Goal: Book appointment/travel/reservation

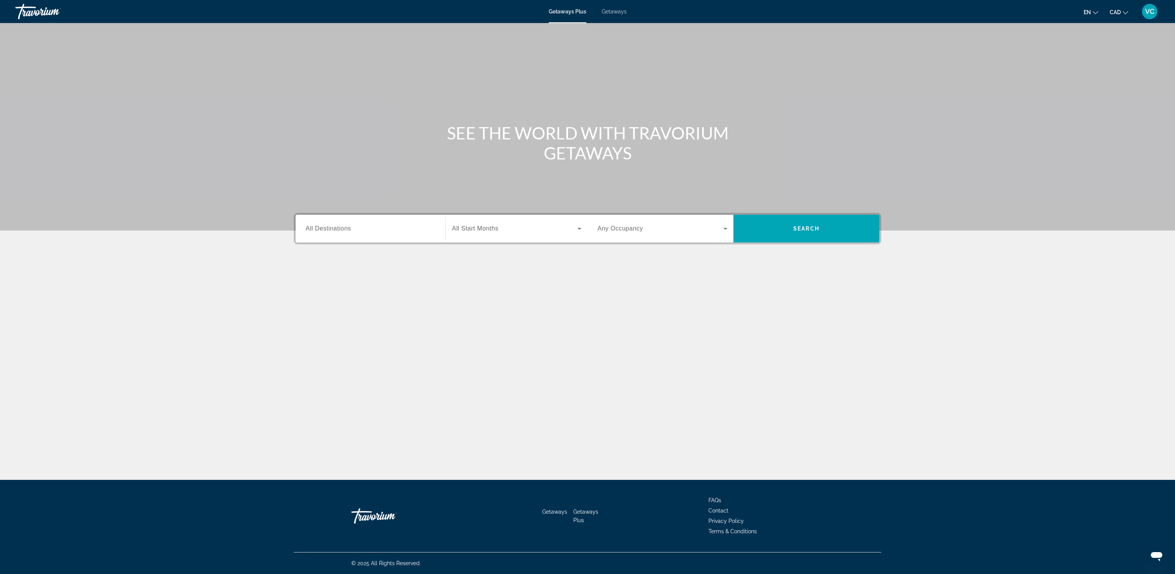
click at [609, 9] on span "Getaways" at bounding box center [614, 11] width 25 height 6
click at [329, 229] on span "All Destinations" at bounding box center [328, 228] width 45 height 7
click at [329, 229] on input "Destination All Destinations" at bounding box center [371, 228] width 130 height 9
click at [305, 294] on icon "Toggle Mexico (80,618 units available)" at bounding box center [307, 293] width 8 height 8
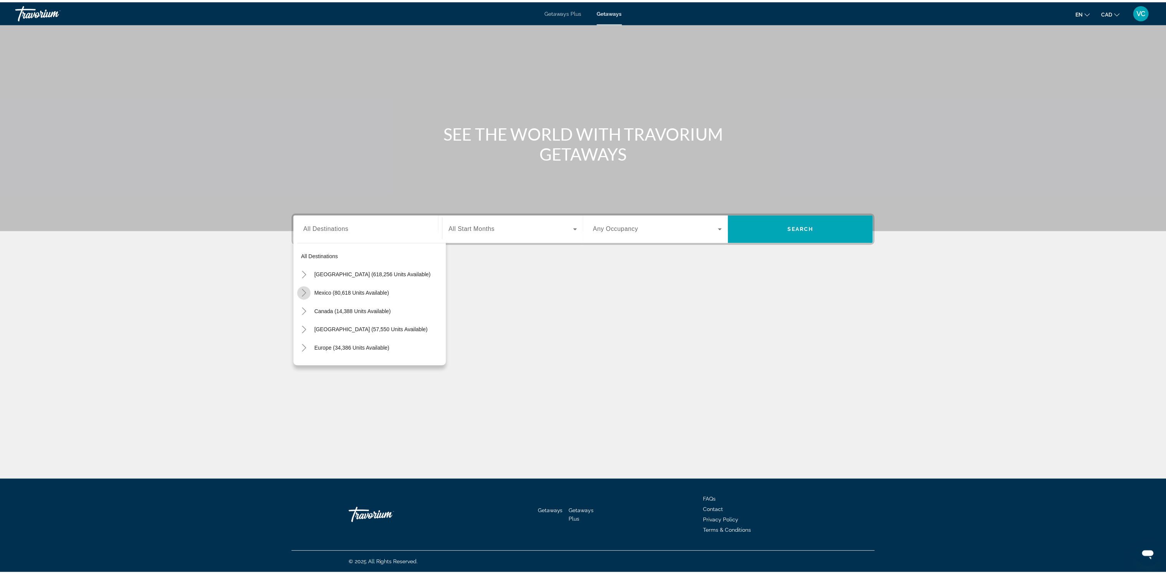
scroll to position [40, 0]
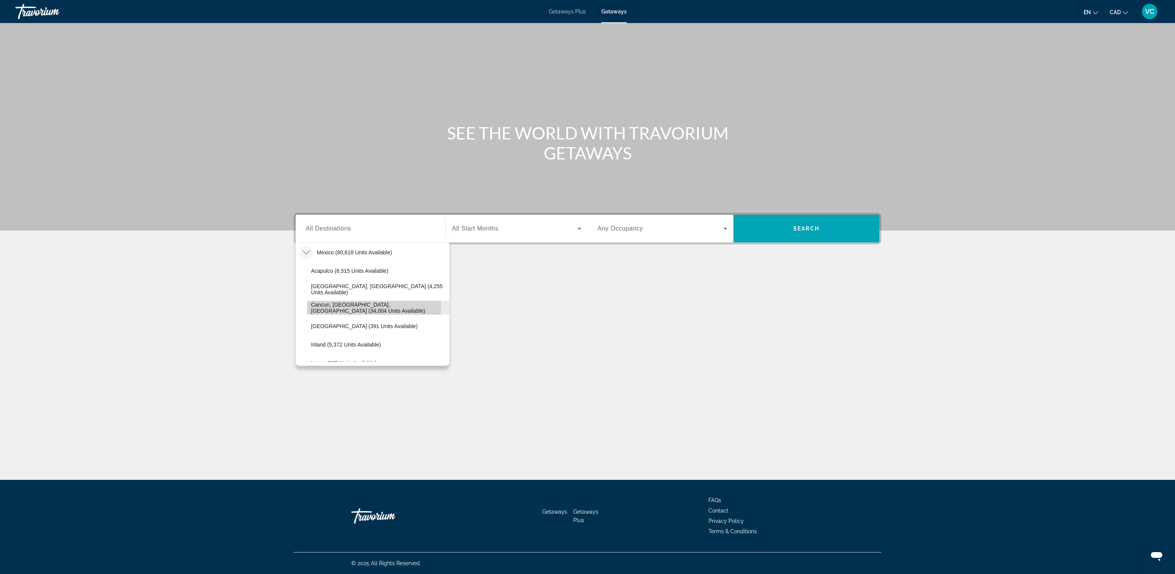
click at [354, 305] on span "Cancun, [GEOGRAPHIC_DATA], [GEOGRAPHIC_DATA] (34,004 units available)" at bounding box center [378, 307] width 134 height 12
type input "**********"
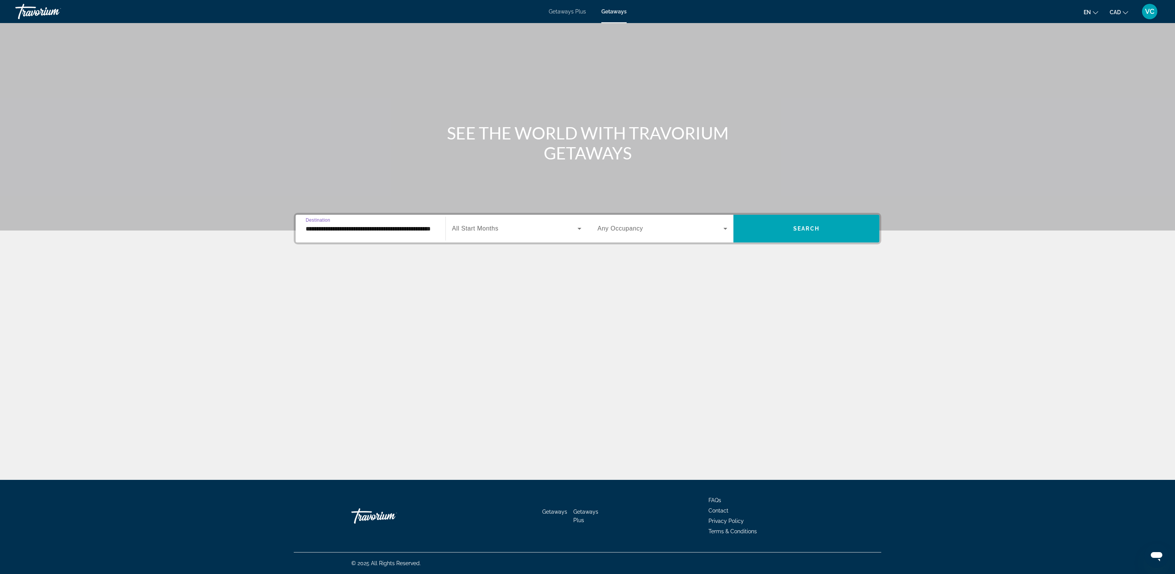
click at [482, 228] on span "All Start Months" at bounding box center [475, 228] width 46 height 7
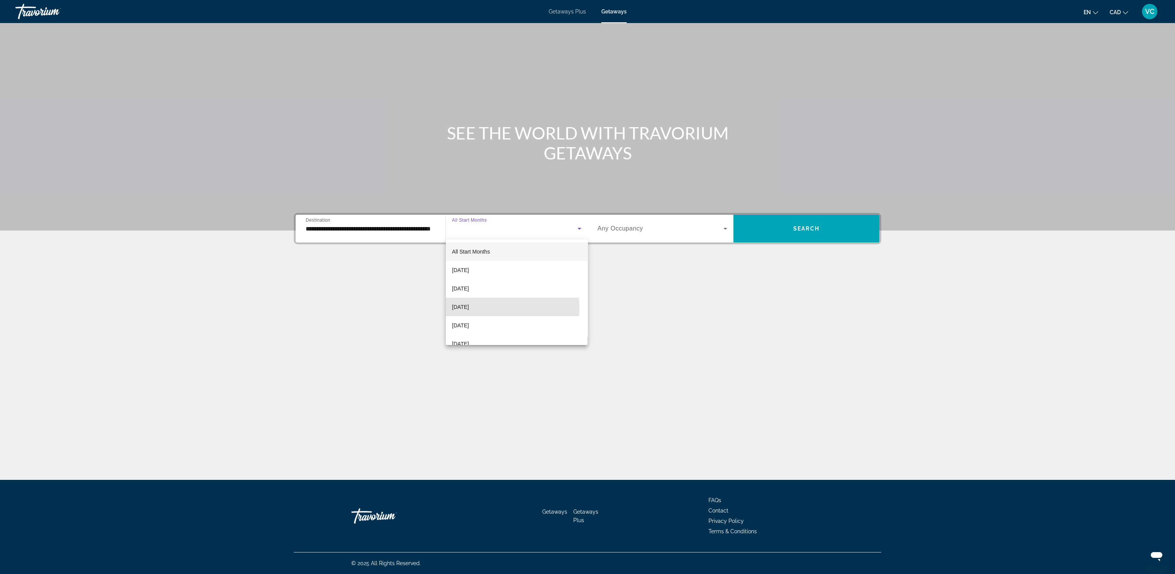
drag, startPoint x: 480, startPoint y: 308, endPoint x: 565, endPoint y: 292, distance: 87.1
click at [469, 308] on span "[DATE]" at bounding box center [460, 306] width 17 height 9
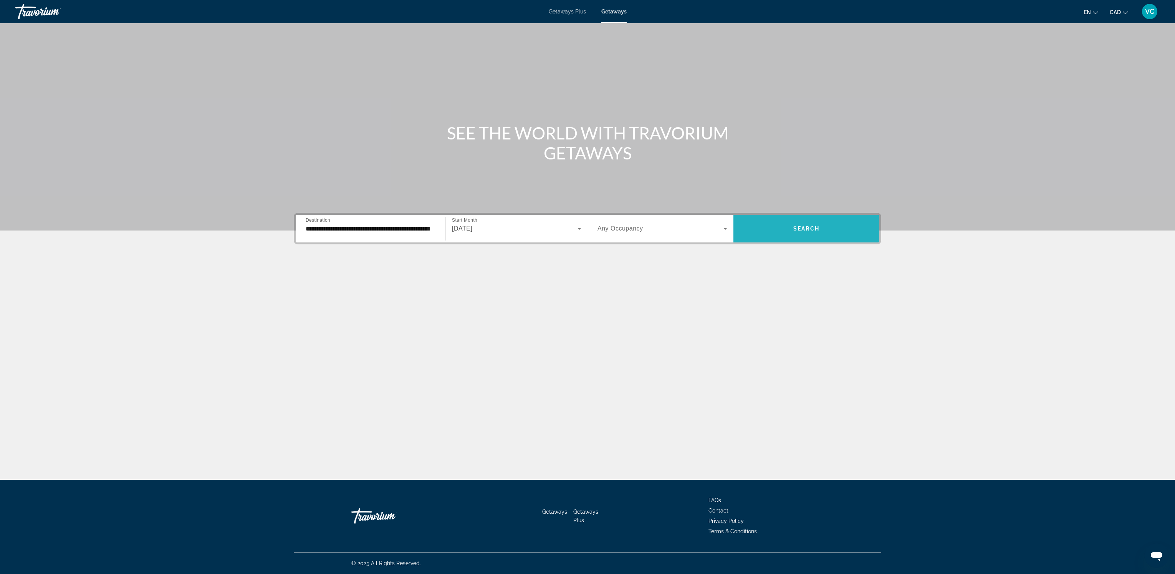
click at [799, 229] on span "Search" at bounding box center [806, 228] width 26 height 6
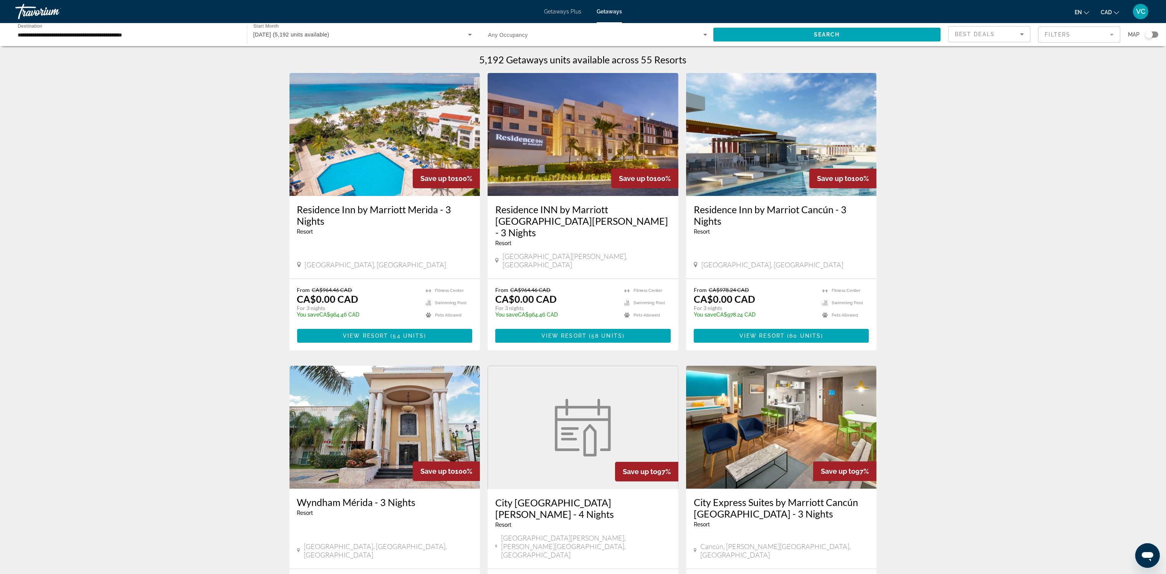
click at [1055, 31] on mat-form-field "Filters" at bounding box center [1079, 34] width 82 height 16
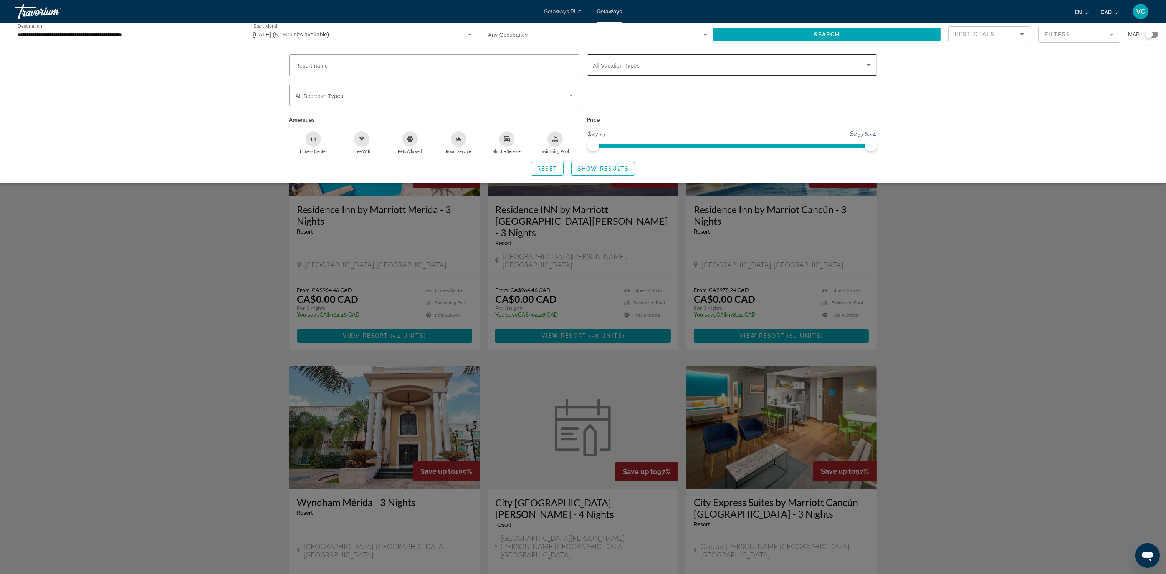
click at [676, 65] on span "Search widget" at bounding box center [730, 64] width 274 height 9
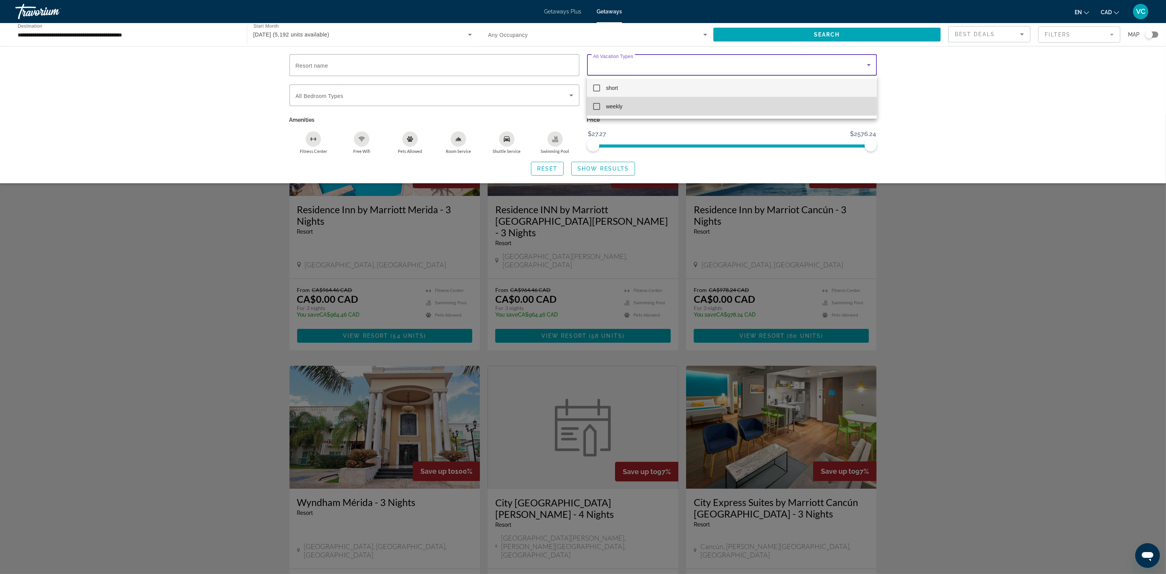
click at [621, 106] on span "weekly" at bounding box center [614, 106] width 17 height 9
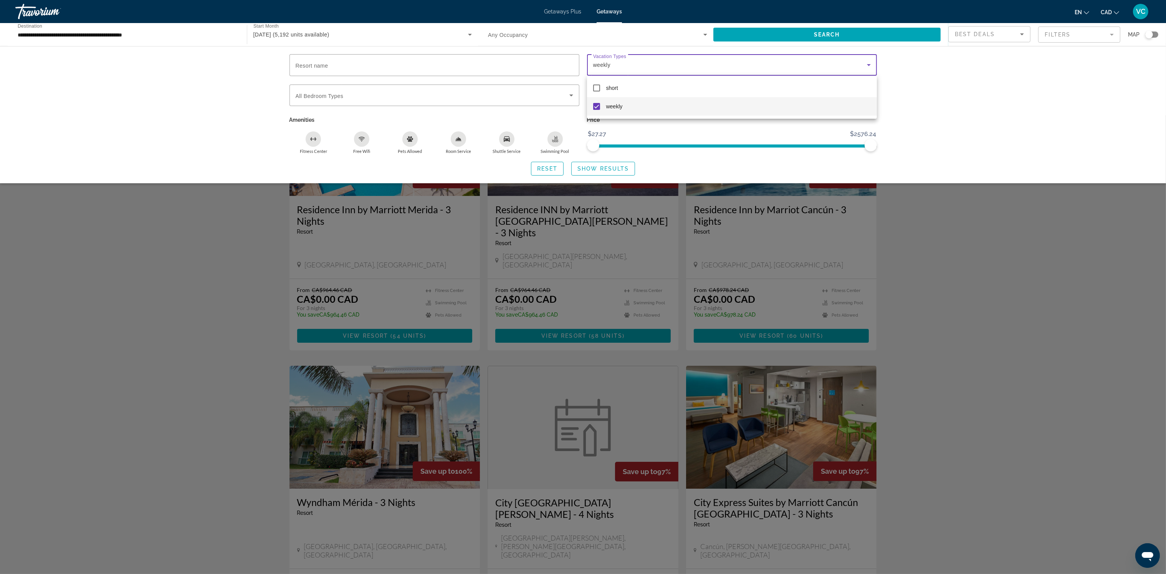
click at [609, 168] on div at bounding box center [583, 287] width 1166 height 574
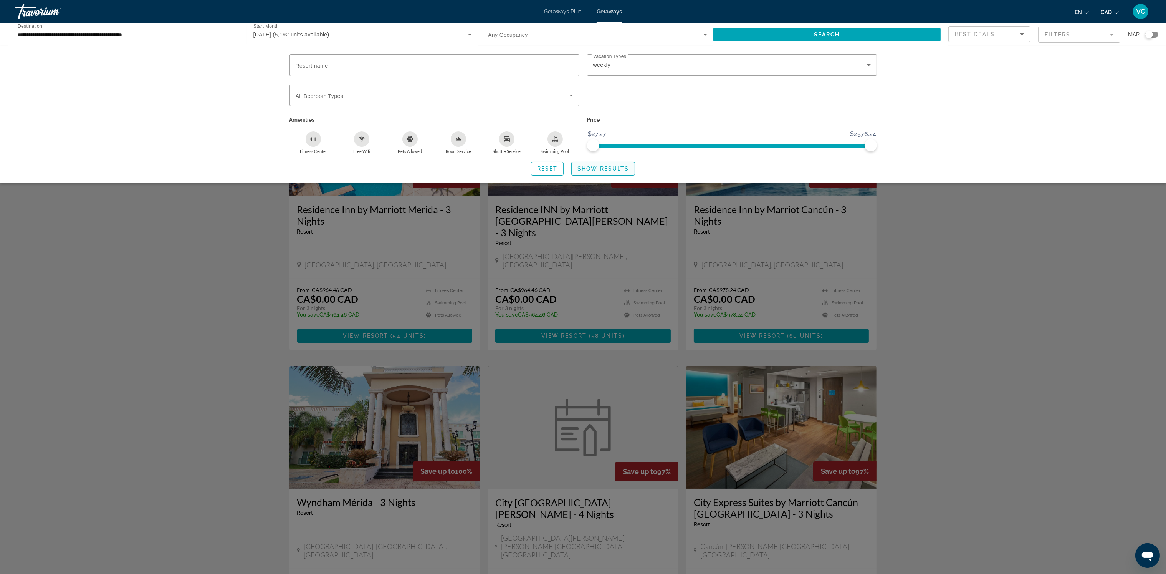
click at [593, 167] on span "Show Results" at bounding box center [603, 169] width 51 height 6
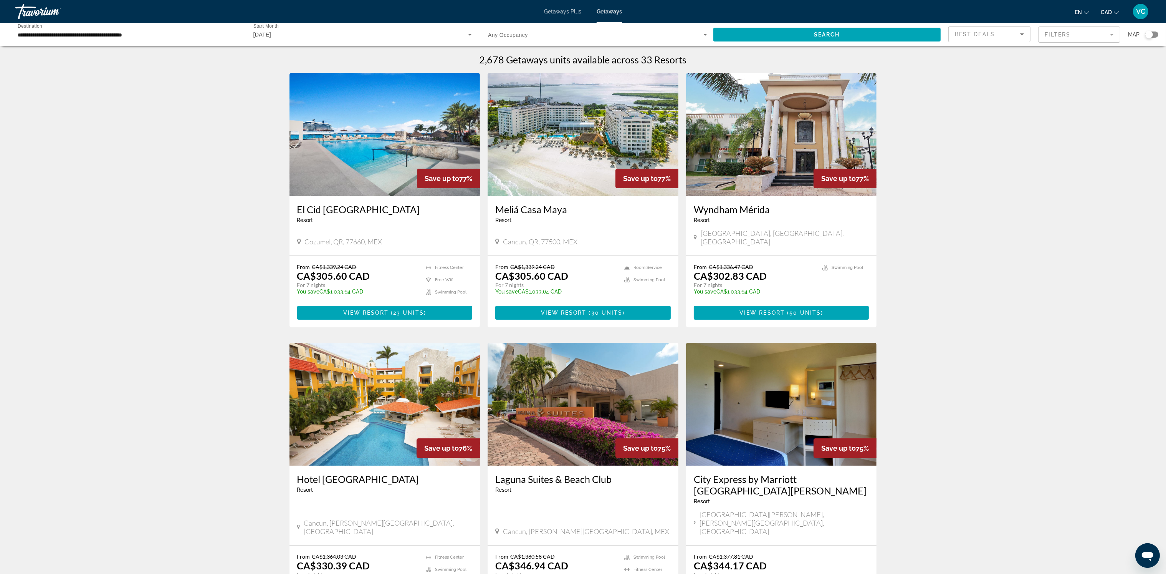
click at [1149, 36] on div "Search widget" at bounding box center [1150, 35] width 8 height 8
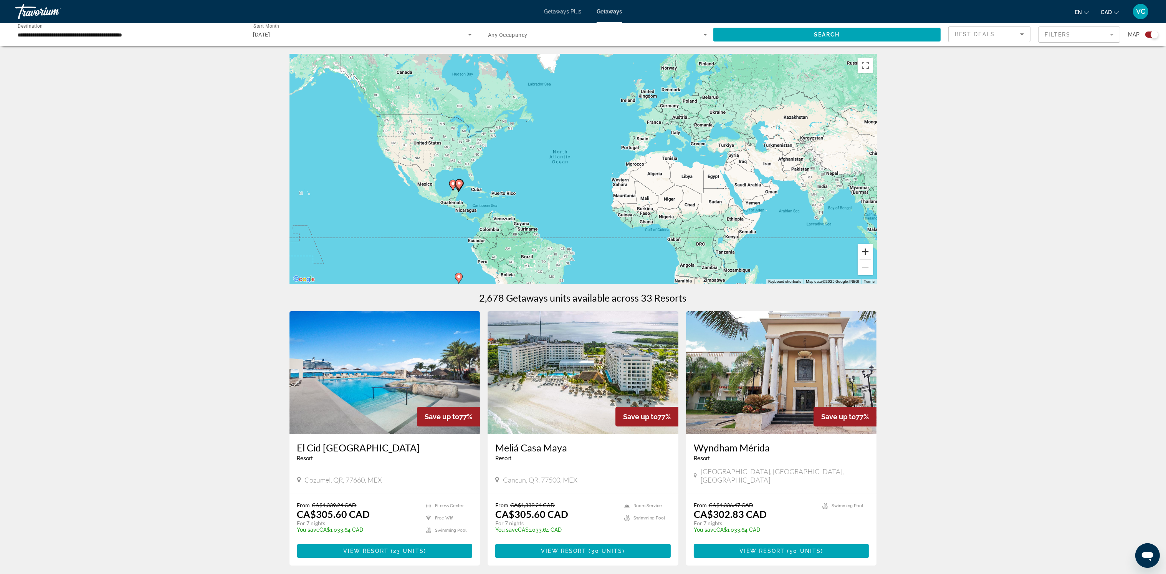
click at [870, 252] on button "Zoom in" at bounding box center [865, 251] width 15 height 15
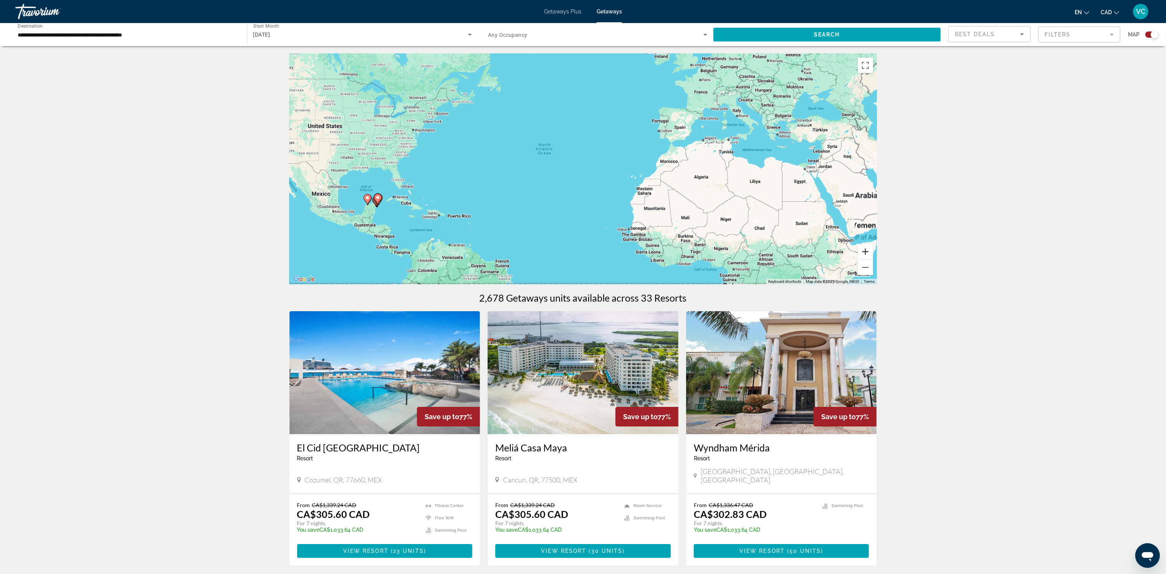
click at [870, 252] on button "Zoom in" at bounding box center [865, 251] width 15 height 15
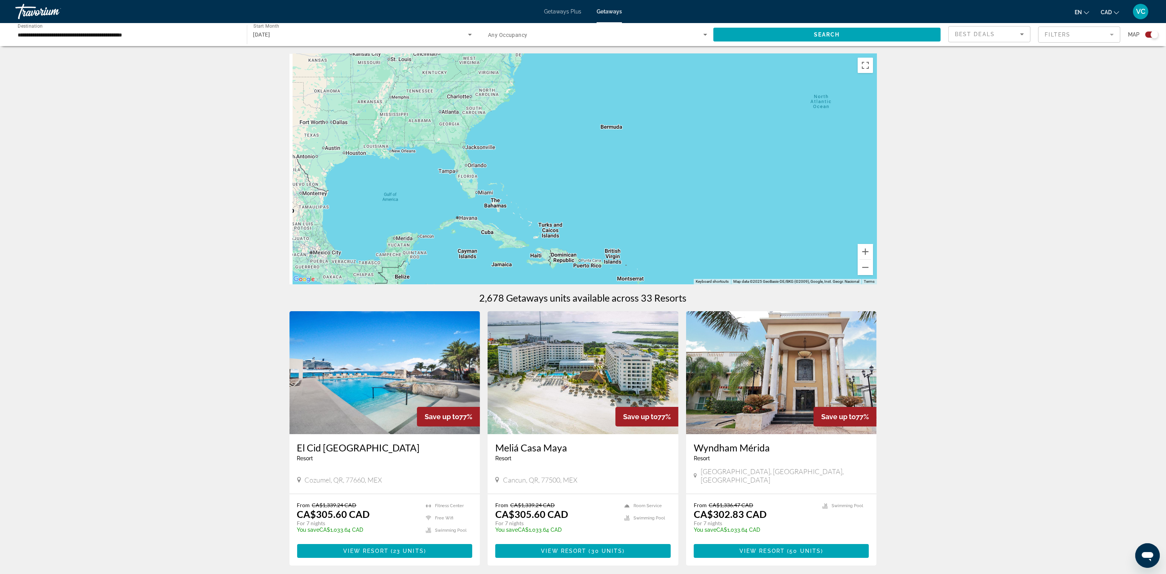
drag, startPoint x: 383, startPoint y: 208, endPoint x: 716, endPoint y: 190, distance: 333.5
click at [716, 190] on div "Main content" at bounding box center [584, 169] width 588 height 230
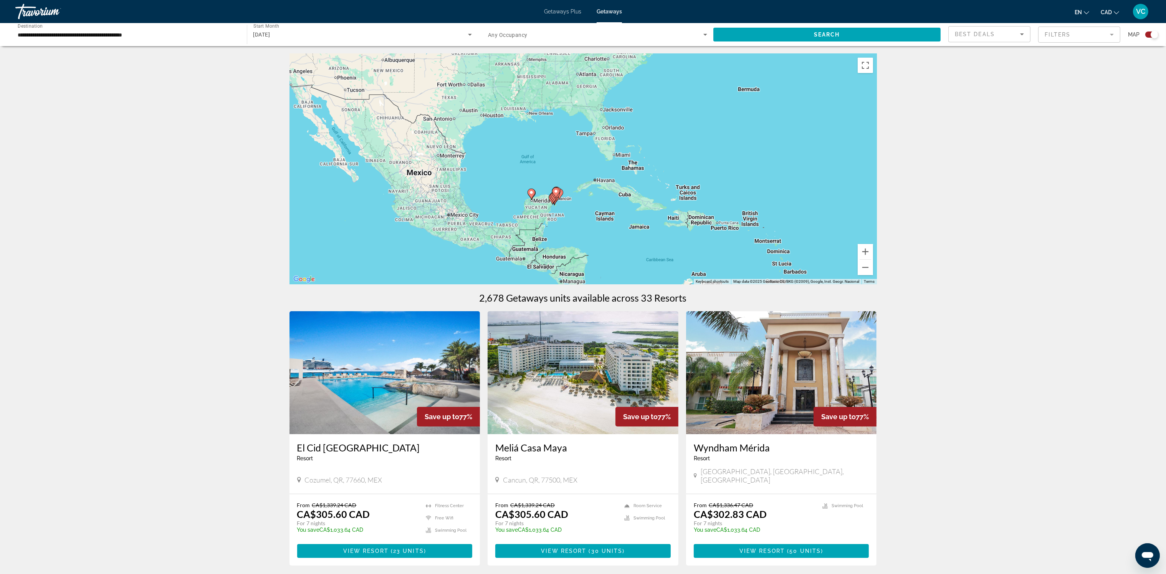
drag, startPoint x: 423, startPoint y: 198, endPoint x: 541, endPoint y: 161, distance: 123.3
click at [541, 161] on div "To activate drag with keyboard, press Alt + Enter. Once in keyboard drag state,…" at bounding box center [584, 169] width 588 height 230
click at [868, 252] on button "Zoom in" at bounding box center [865, 251] width 15 height 15
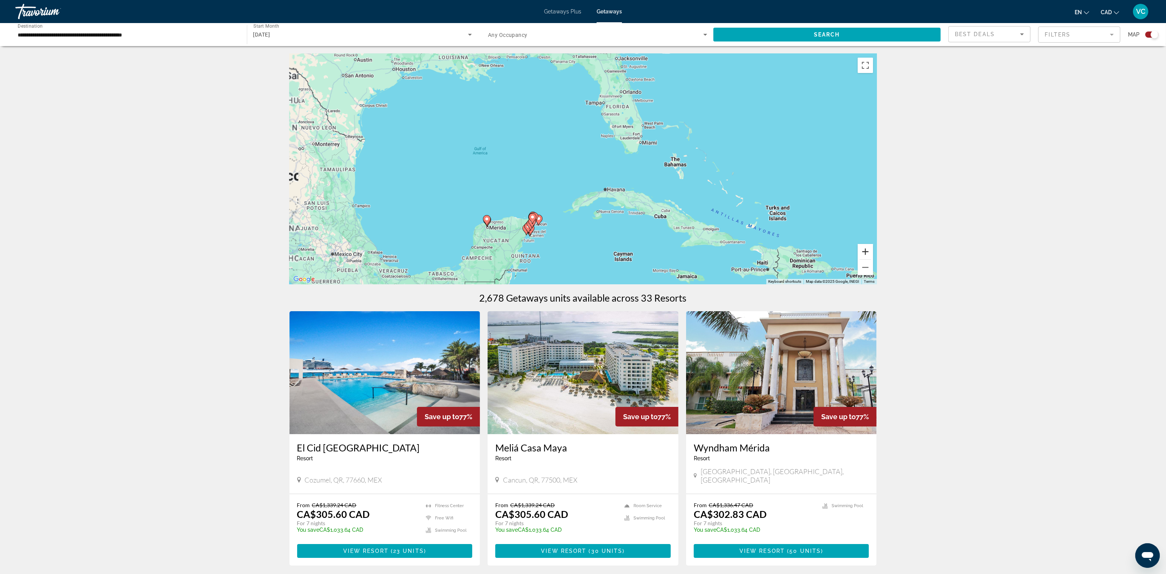
click at [868, 252] on button "Zoom in" at bounding box center [865, 251] width 15 height 15
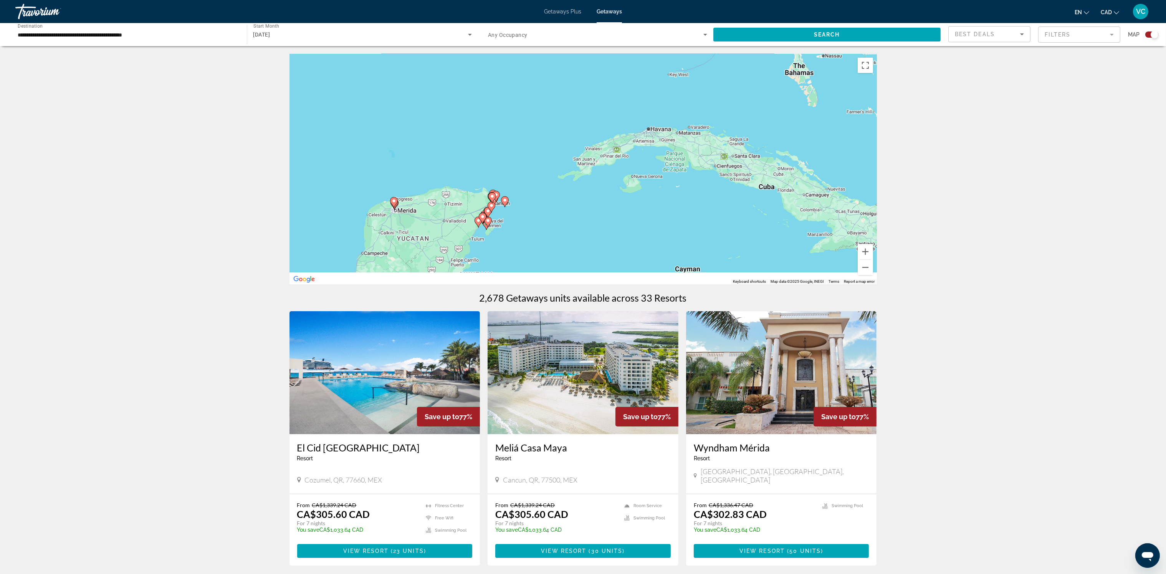
drag, startPoint x: 563, startPoint y: 260, endPoint x: 595, endPoint y: 126, distance: 137.6
click at [591, 126] on div "To activate drag with keyboard, press Alt + Enter. Once in keyboard drag state,…" at bounding box center [584, 169] width 588 height 230
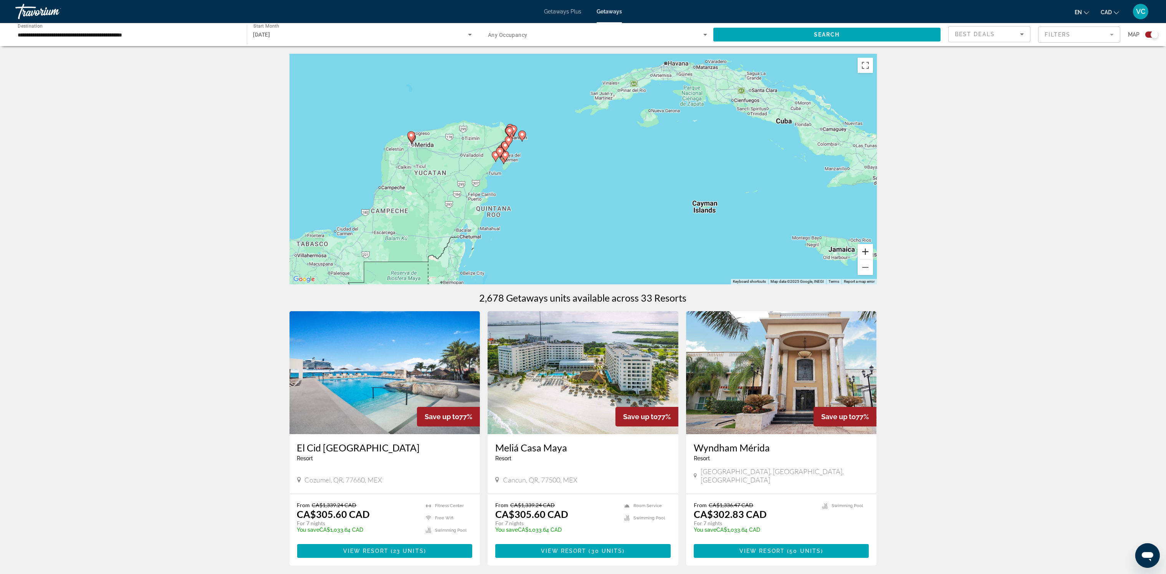
click at [864, 252] on button "Zoom in" at bounding box center [865, 251] width 15 height 15
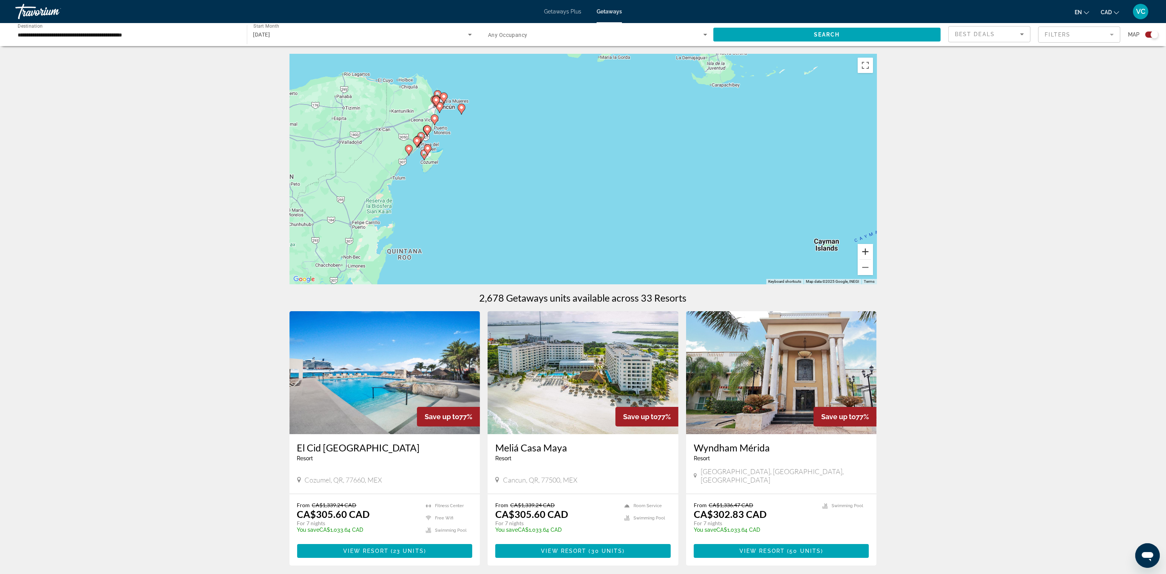
click at [864, 252] on button "Zoom in" at bounding box center [865, 251] width 15 height 15
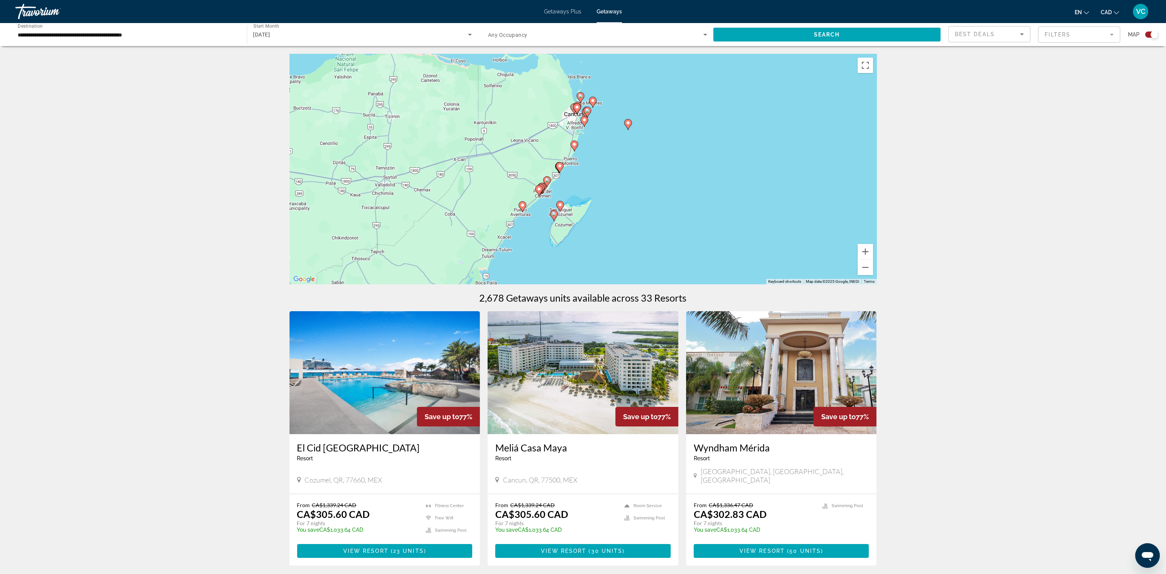
drag, startPoint x: 409, startPoint y: 192, endPoint x: 700, endPoint y: 262, distance: 299.0
click at [700, 262] on div "To activate drag with keyboard, press Alt + Enter. Once in keyboard drag state,…" at bounding box center [584, 169] width 588 height 230
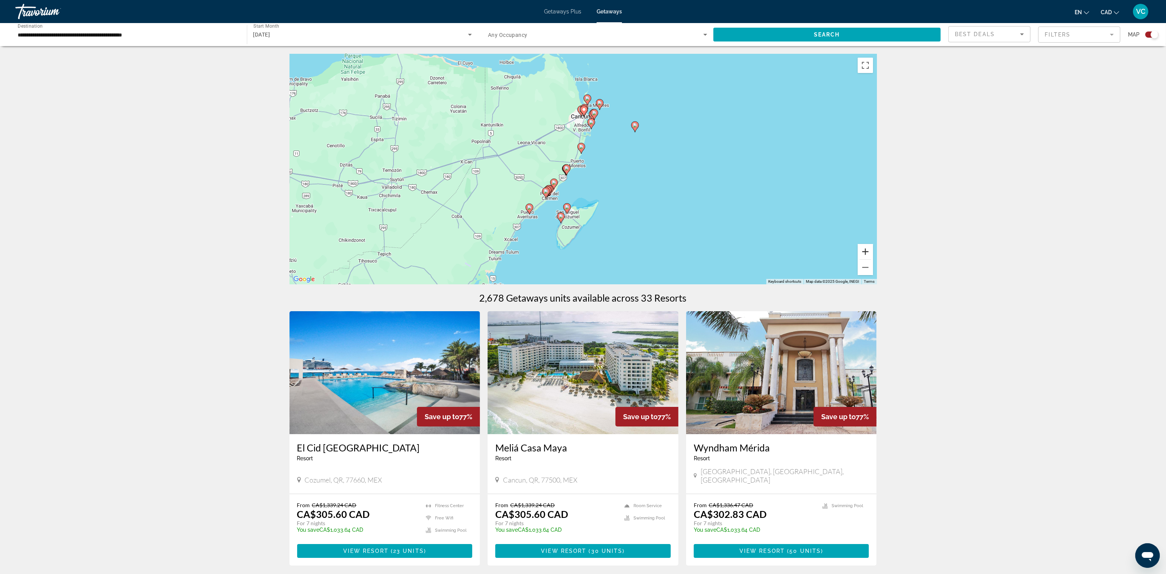
click at [867, 252] on button "Zoom in" at bounding box center [865, 251] width 15 height 15
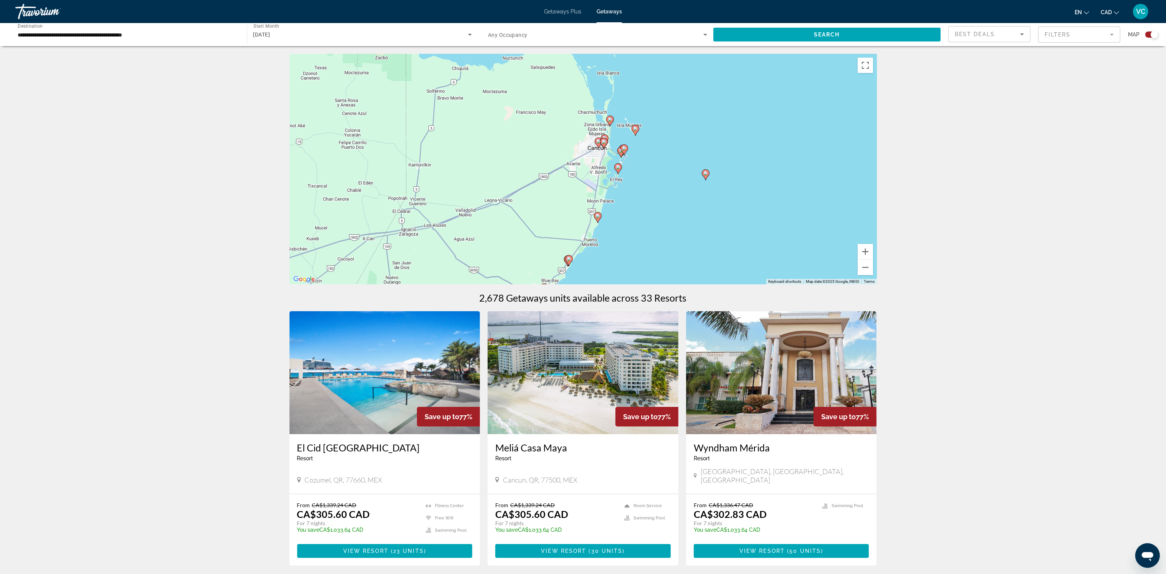
drag, startPoint x: 664, startPoint y: 189, endPoint x: 683, endPoint y: 281, distance: 93.3
click at [683, 281] on div "To activate drag with keyboard, press Alt + Enter. Once in keyboard drag state,…" at bounding box center [584, 169] width 588 height 230
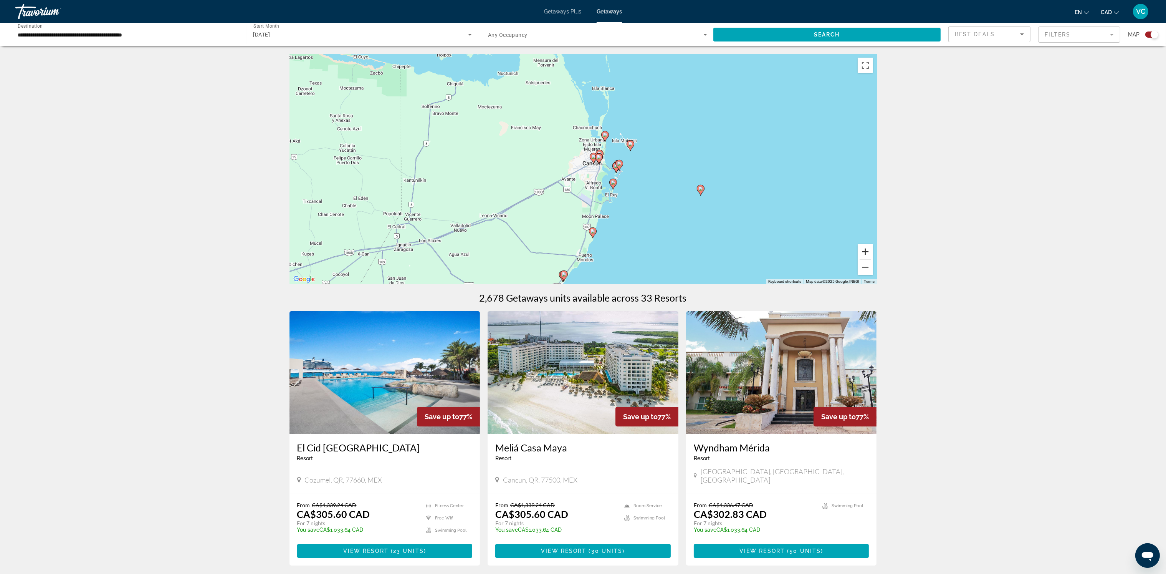
click at [865, 254] on button "Zoom in" at bounding box center [865, 251] width 15 height 15
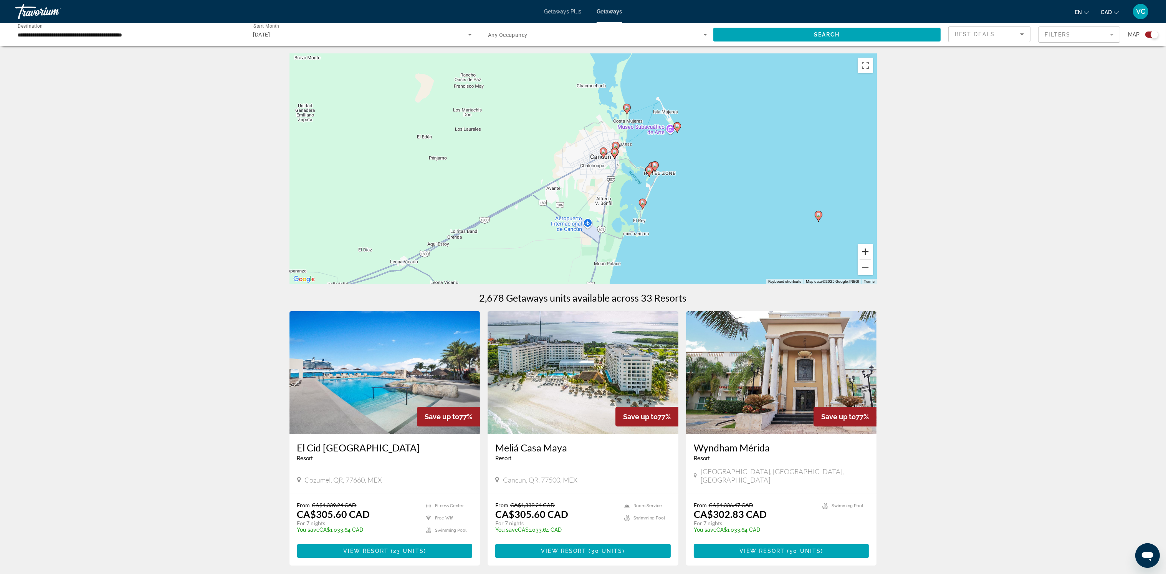
click at [864, 255] on button "Zoom in" at bounding box center [865, 251] width 15 height 15
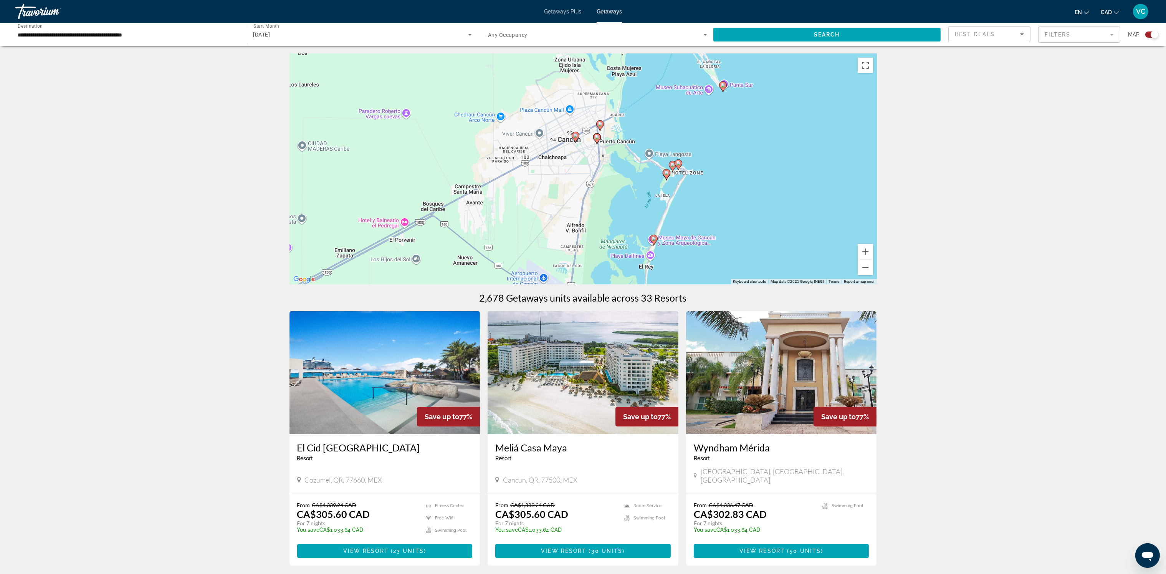
drag, startPoint x: 780, startPoint y: 240, endPoint x: 731, endPoint y: 234, distance: 49.5
click at [731, 234] on div "To activate drag with keyboard, press Alt + Enter. Once in keyboard drag state,…" at bounding box center [584, 169] width 588 height 230
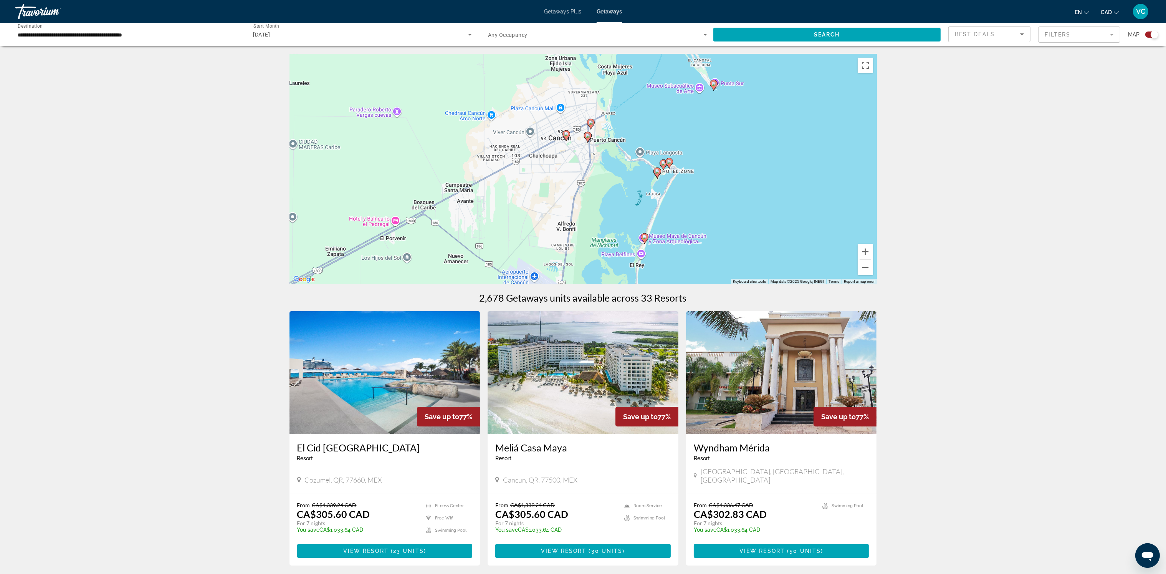
click at [645, 235] on image "Main content" at bounding box center [644, 237] width 5 height 5
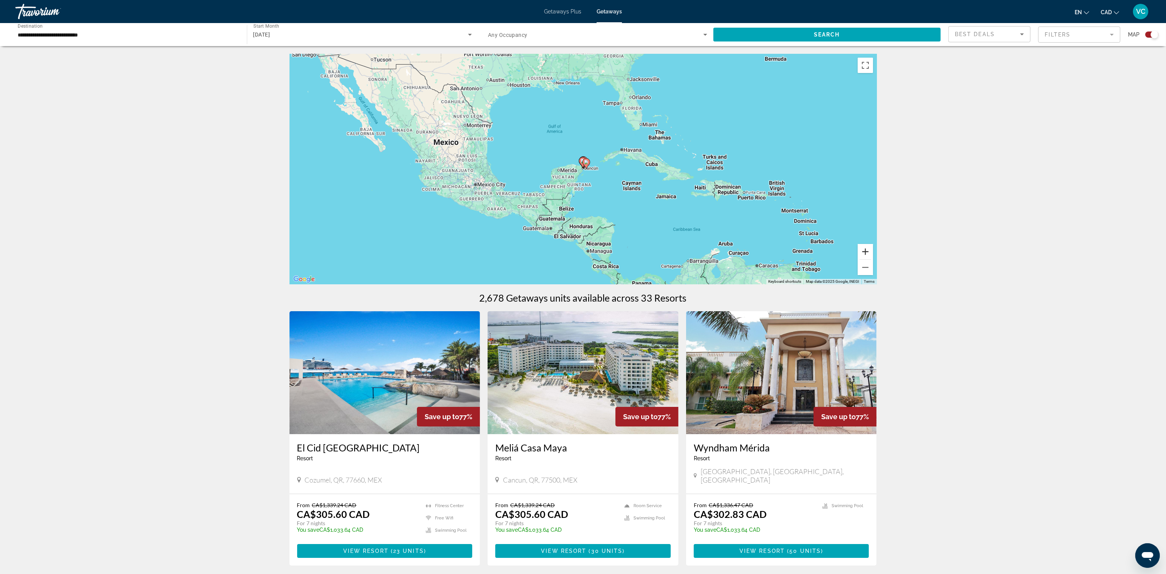
click at [863, 250] on button "Zoom in" at bounding box center [865, 251] width 15 height 15
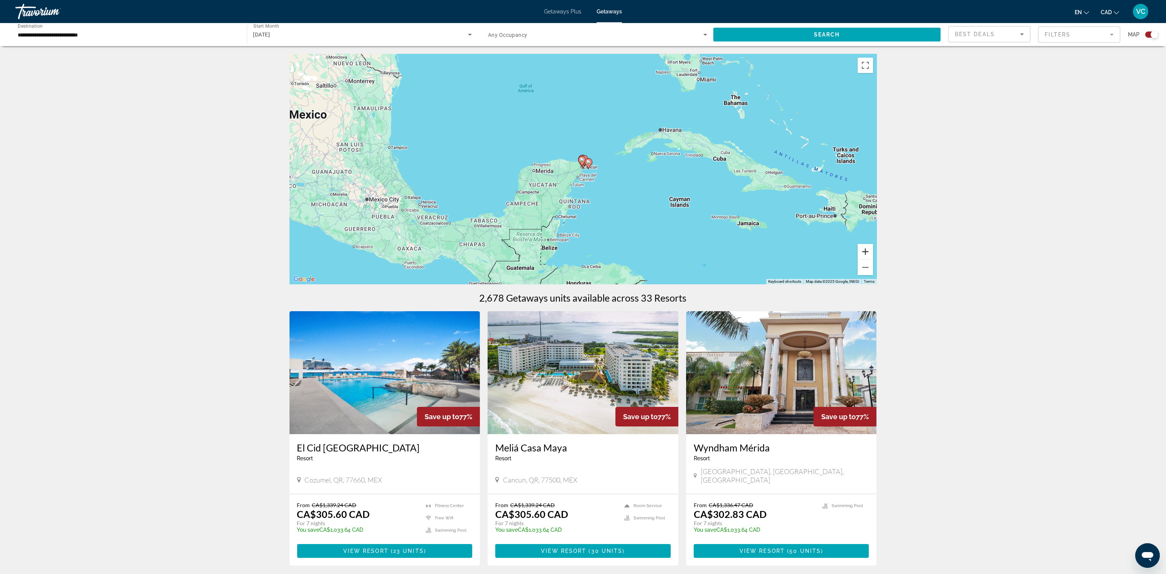
click at [862, 252] on button "Zoom in" at bounding box center [865, 251] width 15 height 15
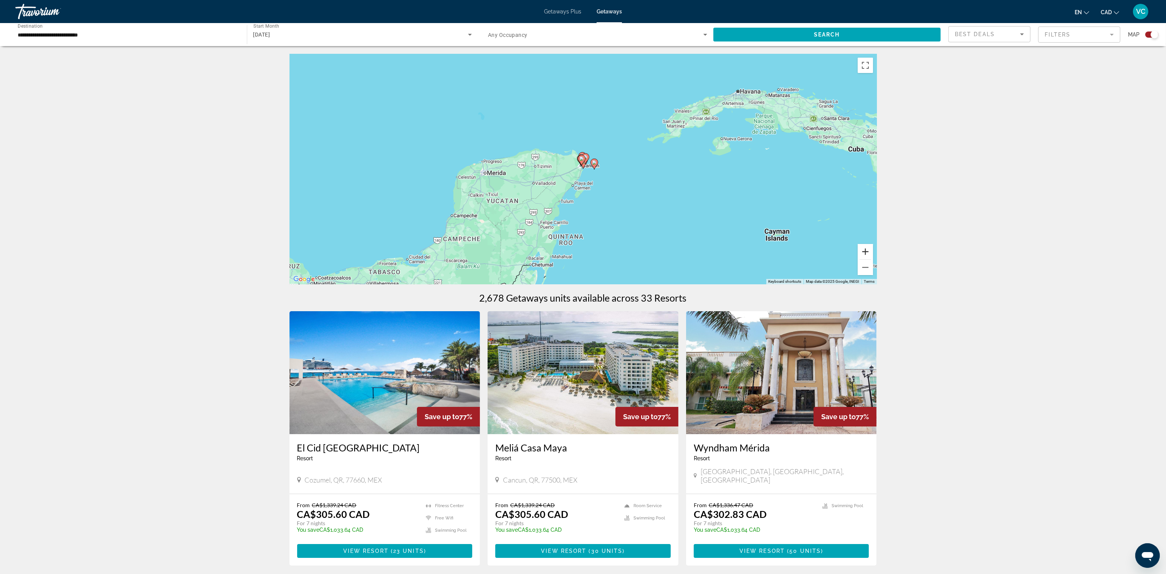
click at [863, 253] on button "Zoom in" at bounding box center [865, 251] width 15 height 15
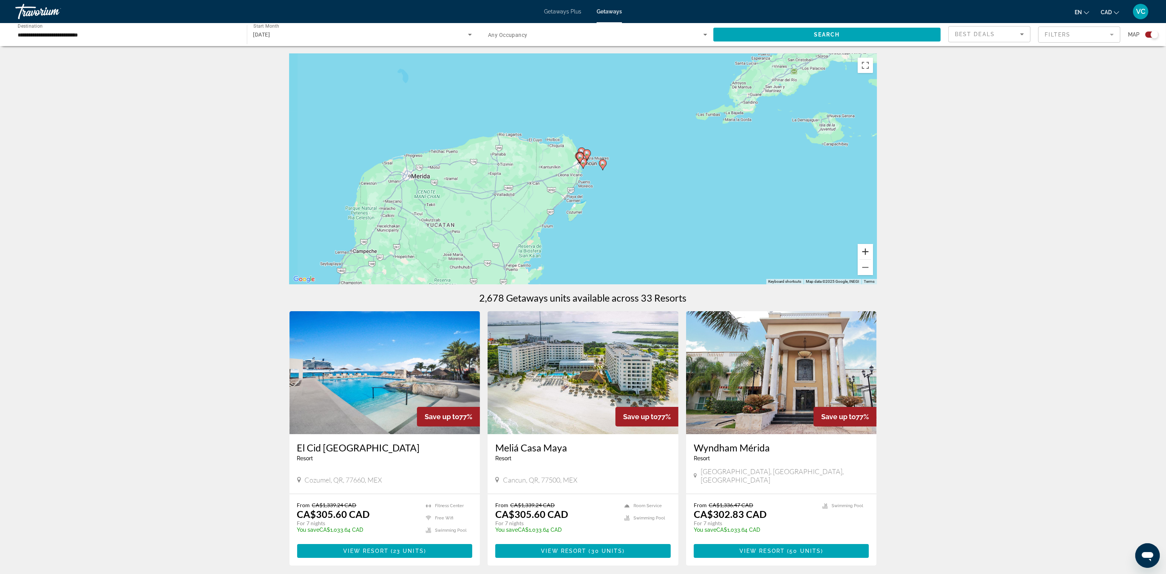
click at [863, 253] on button "Zoom in" at bounding box center [865, 251] width 15 height 15
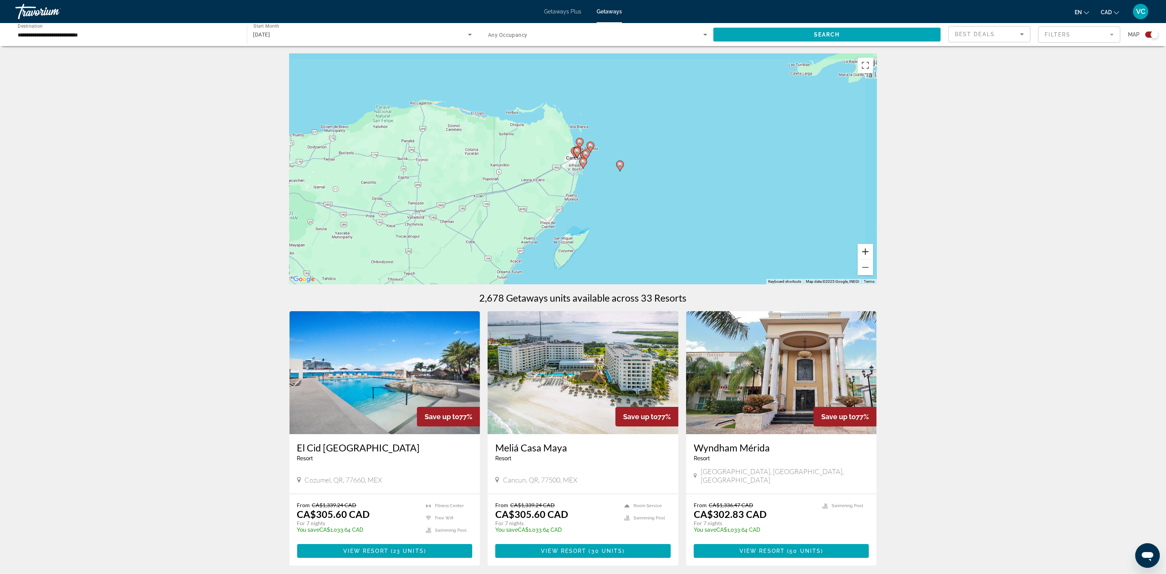
click at [863, 253] on button "Zoom in" at bounding box center [865, 251] width 15 height 15
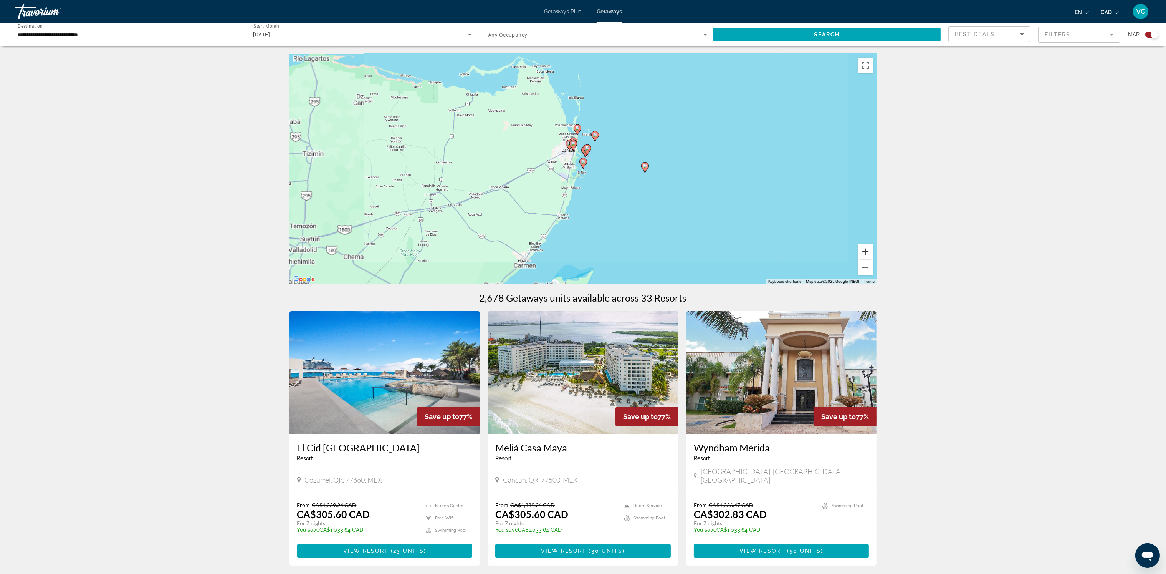
click at [863, 252] on button "Zoom in" at bounding box center [865, 251] width 15 height 15
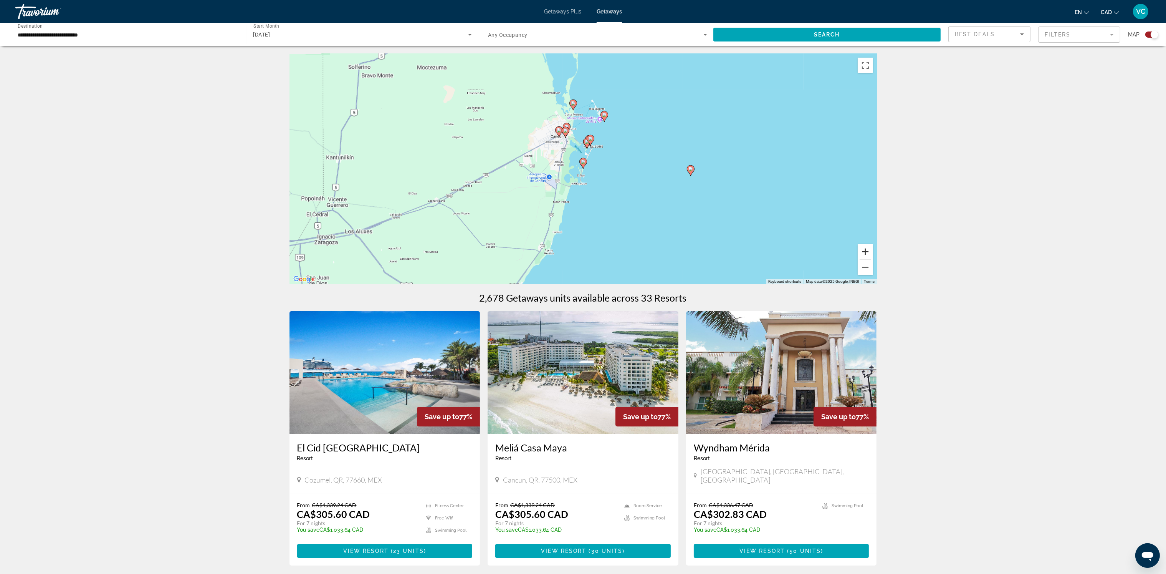
click at [863, 252] on button "Zoom in" at bounding box center [865, 251] width 15 height 15
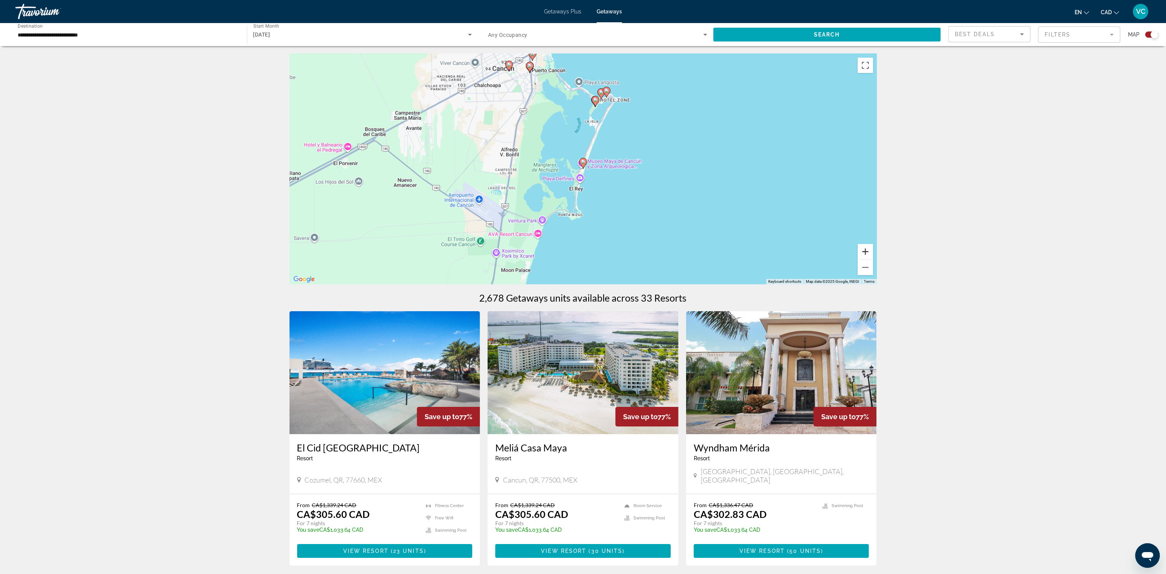
click at [863, 252] on button "Zoom in" at bounding box center [865, 251] width 15 height 15
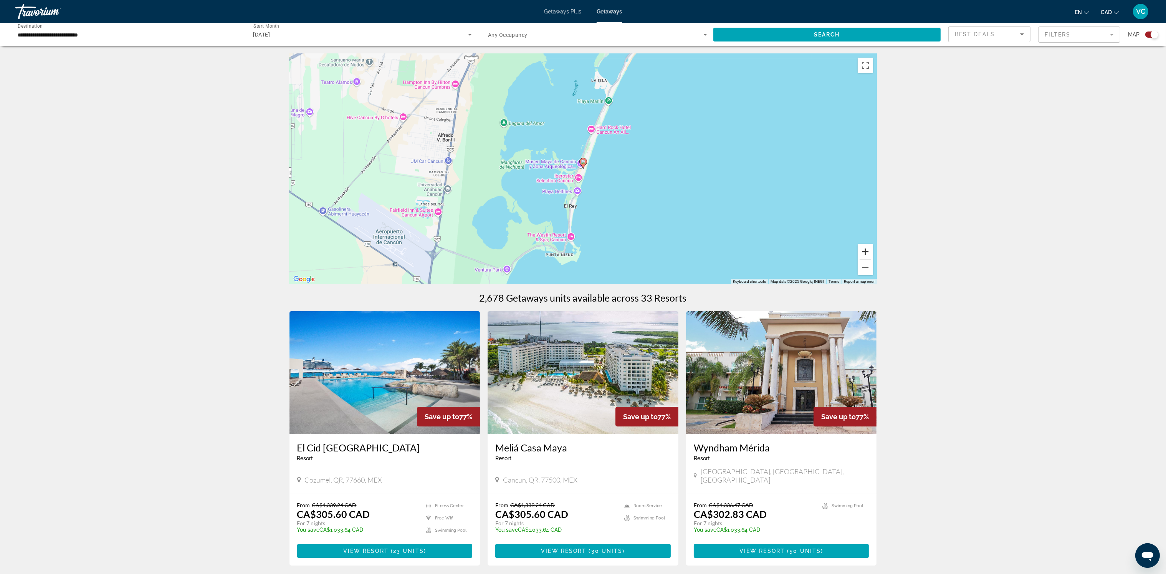
click at [863, 252] on button "Zoom in" at bounding box center [865, 251] width 15 height 15
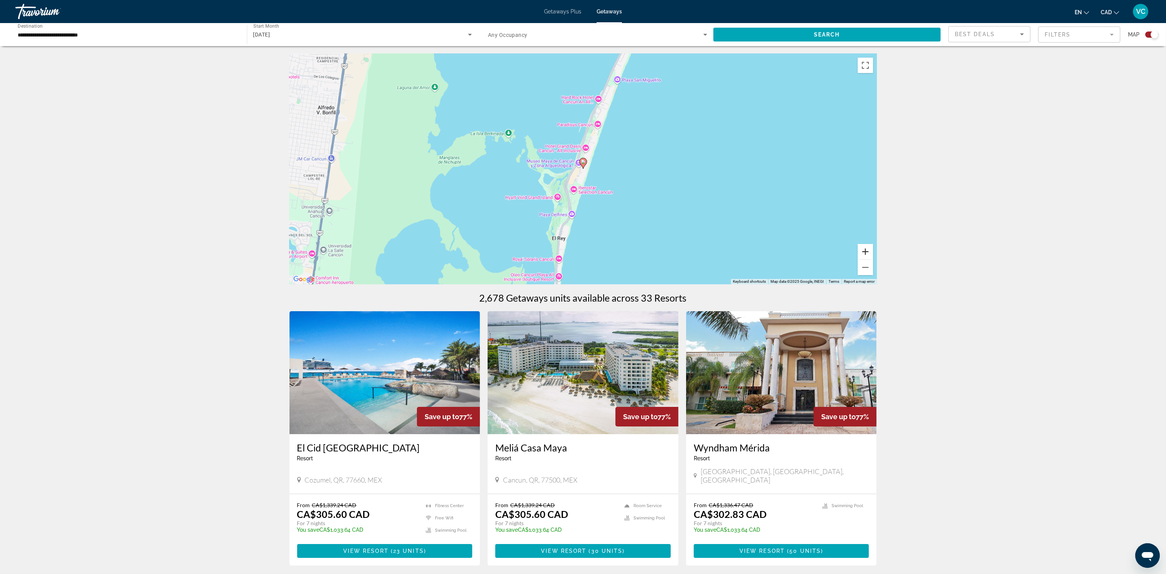
click at [863, 252] on button "Zoom in" at bounding box center [865, 251] width 15 height 15
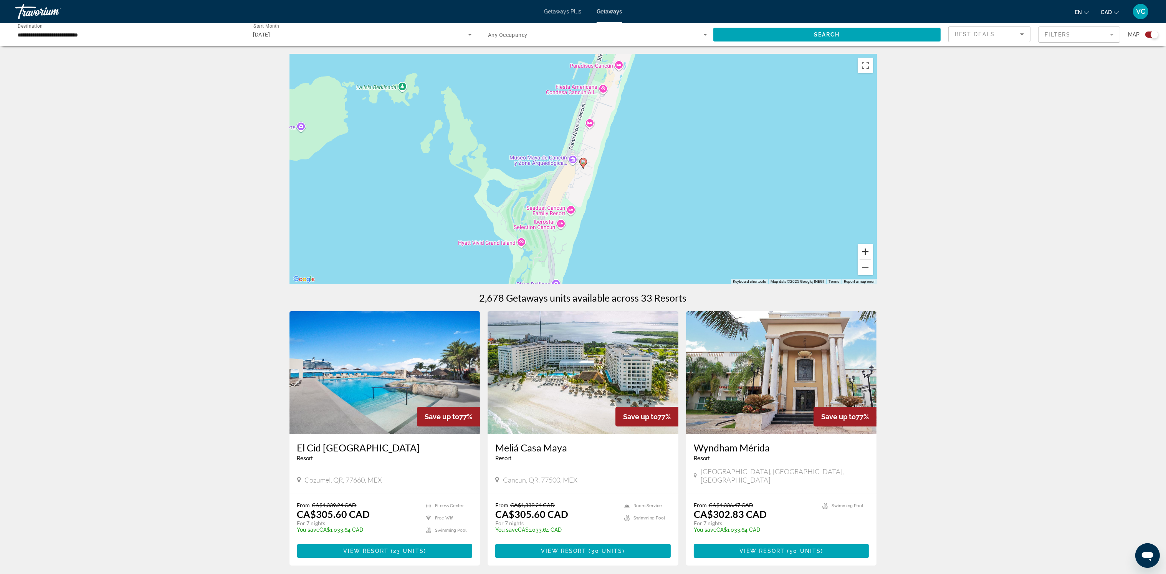
click at [863, 252] on button "Zoom in" at bounding box center [865, 251] width 15 height 15
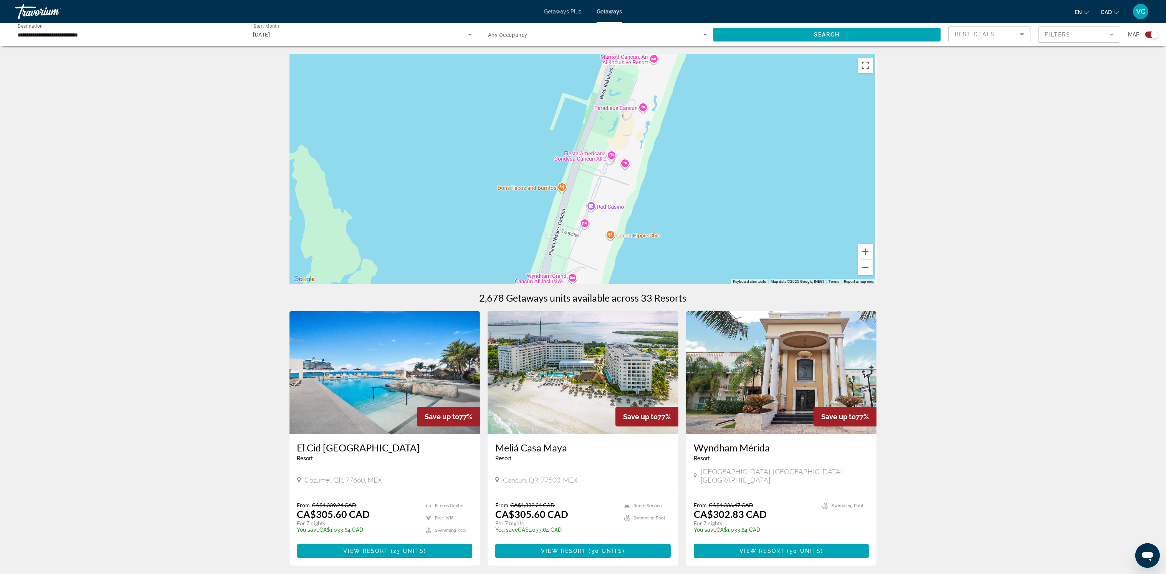
drag, startPoint x: 694, startPoint y: 117, endPoint x: 682, endPoint y: 222, distance: 105.9
click at [678, 269] on div "To activate drag with keyboard, press Alt + Enter. Once in keyboard drag state,…" at bounding box center [584, 169] width 588 height 230
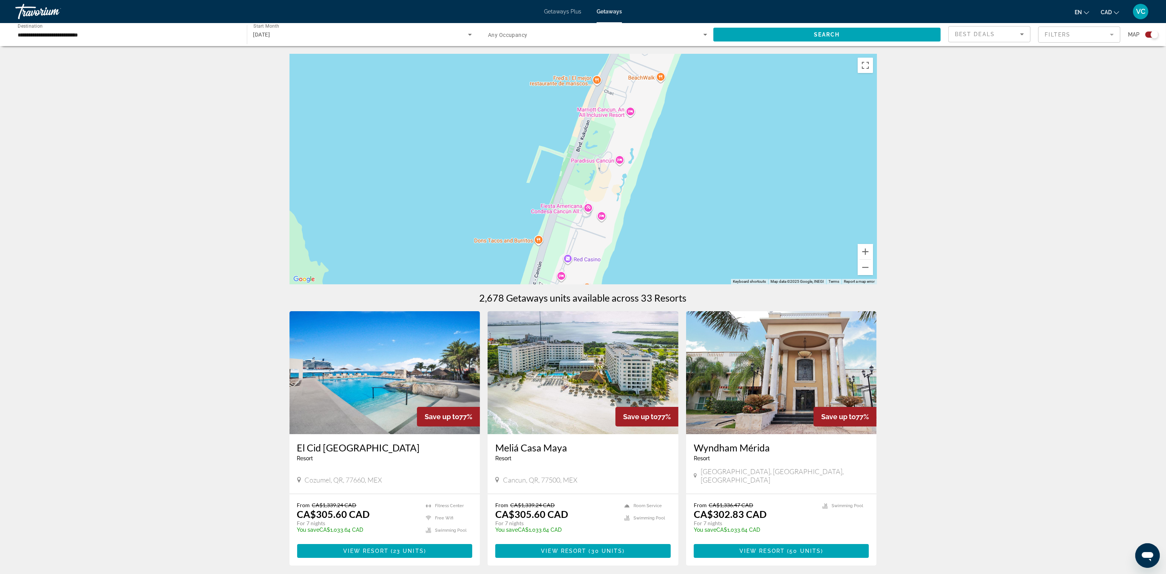
drag, startPoint x: 728, startPoint y: 136, endPoint x: 690, endPoint y: 349, distance: 216.0
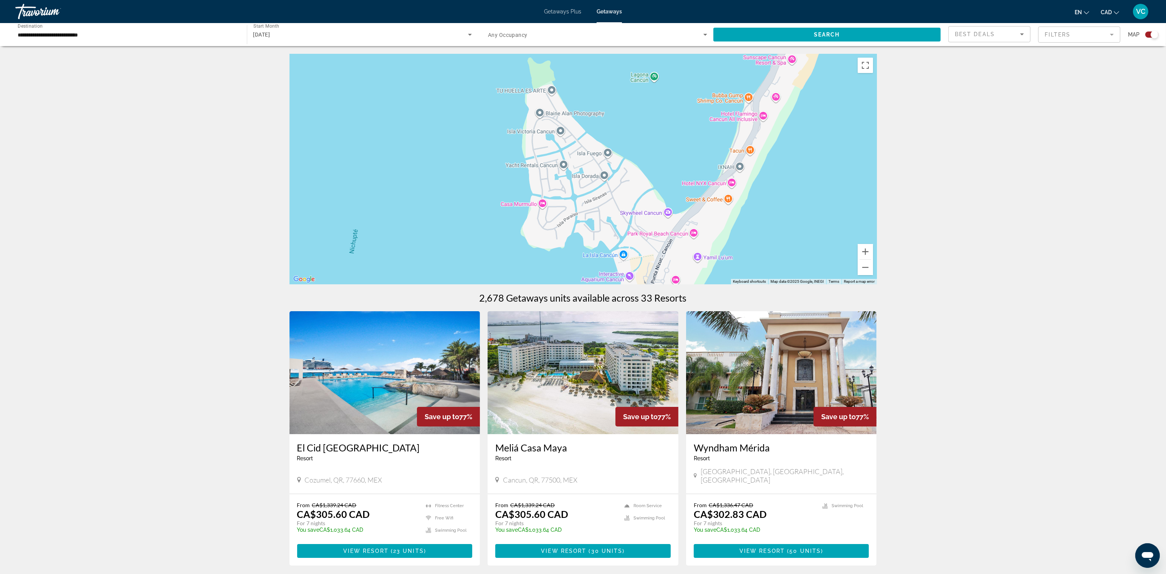
drag, startPoint x: 755, startPoint y: 215, endPoint x: 721, endPoint y: 304, distance: 95.1
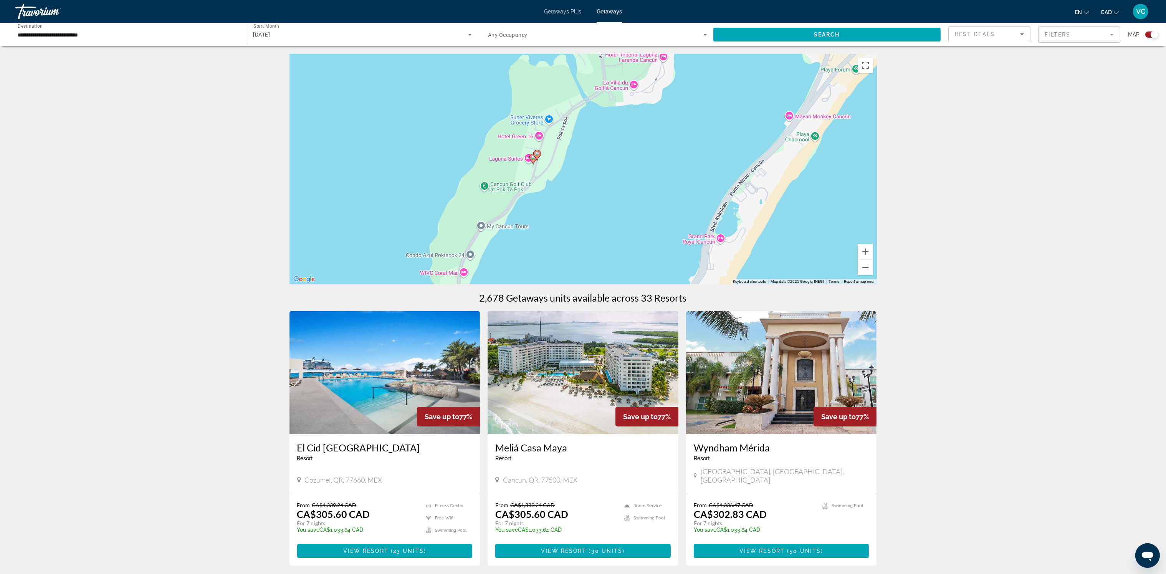
drag, startPoint x: 813, startPoint y: 154, endPoint x: 725, endPoint y: 314, distance: 183.0
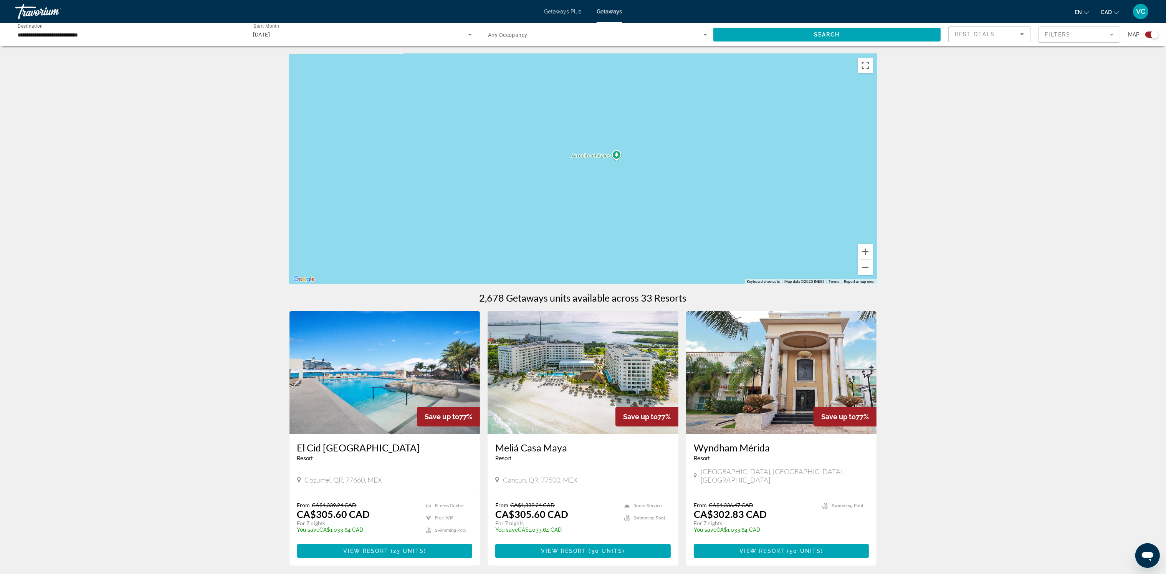
drag, startPoint x: 736, startPoint y: 253, endPoint x: 750, endPoint y: 121, distance: 132.9
click at [752, 123] on div "To activate drag with keyboard, press Alt + Enter. Once in keyboard drag state,…" at bounding box center [584, 169] width 588 height 230
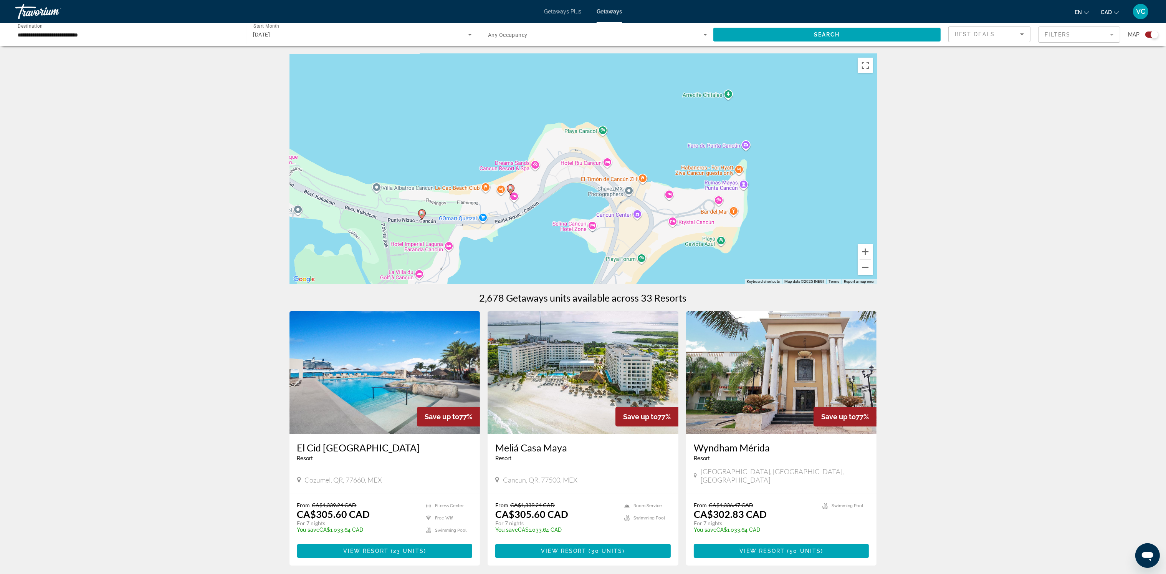
drag, startPoint x: 708, startPoint y: 204, endPoint x: 704, endPoint y: 137, distance: 66.6
click at [705, 136] on div "To activate drag with keyboard, press Alt + Enter. Once in keyboard drag state,…" at bounding box center [584, 169] width 588 height 230
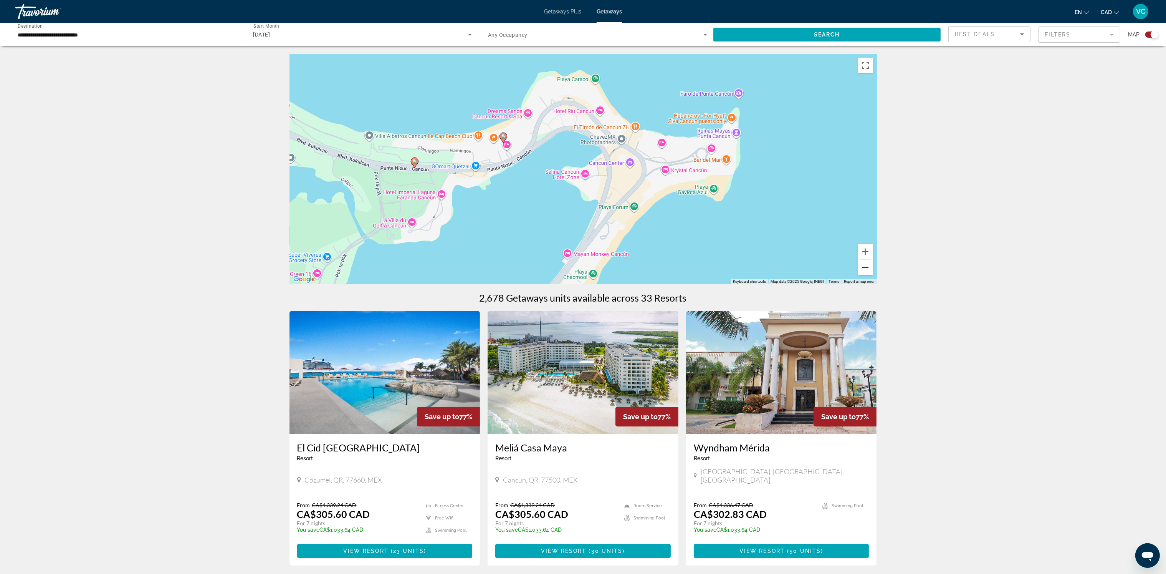
click at [868, 270] on button "Zoom out" at bounding box center [865, 267] width 15 height 15
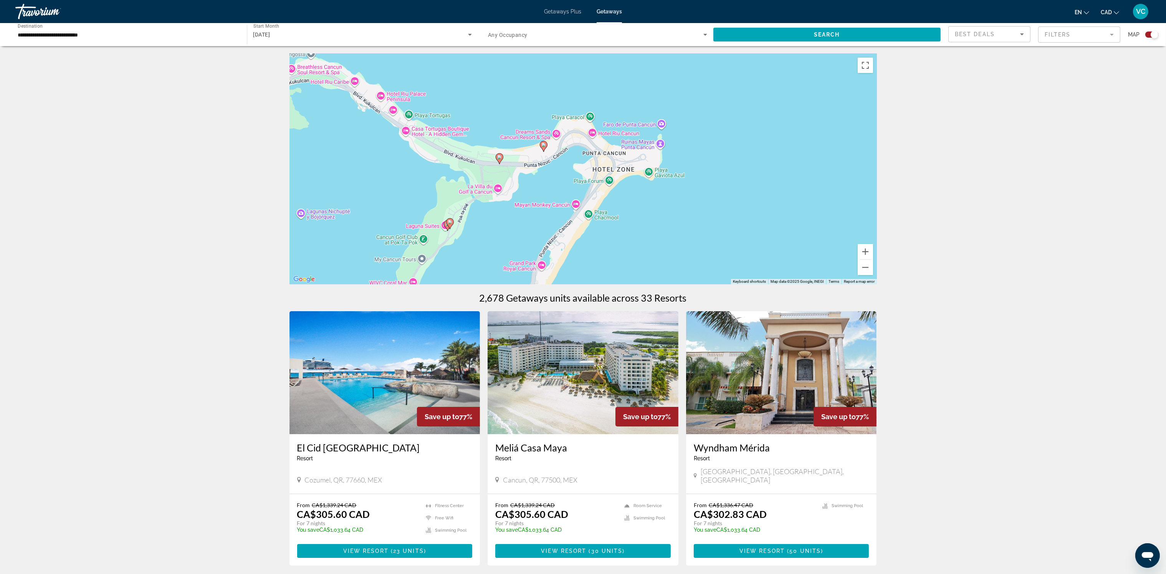
drag, startPoint x: 619, startPoint y: 231, endPoint x: 619, endPoint y: 86, distance: 144.8
click at [621, 114] on div "To activate drag with keyboard, press Alt + Enter. Once in keyboard drag state,…" at bounding box center [584, 169] width 588 height 230
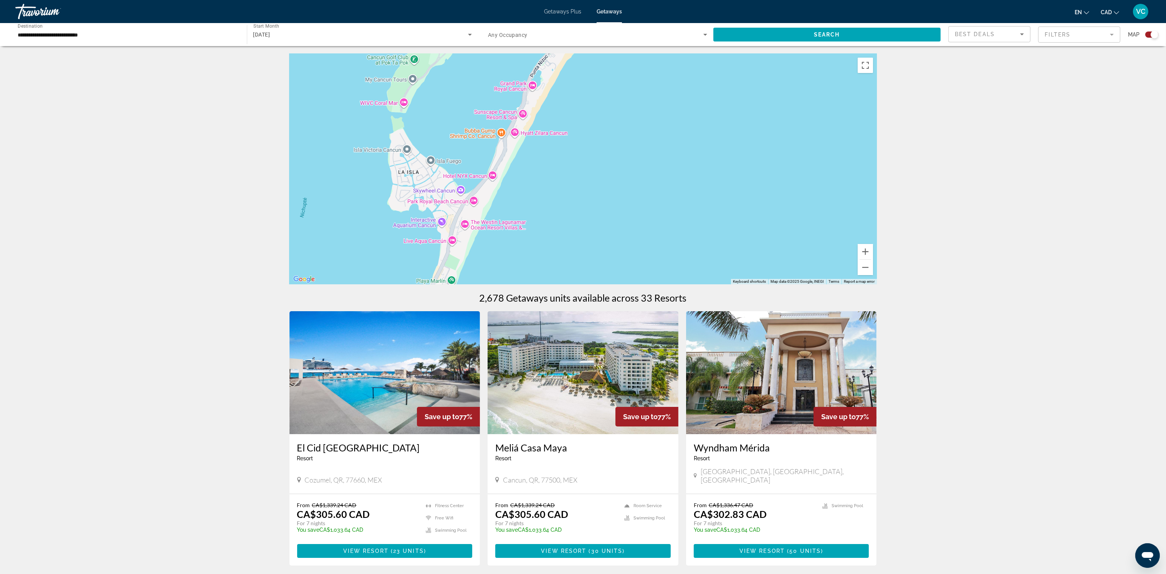
drag, startPoint x: 602, startPoint y: 129, endPoint x: 669, endPoint y: 38, distance: 112.9
click at [663, 65] on div "To activate drag with keyboard, press Alt + Enter. Once in keyboard drag state,…" at bounding box center [584, 169] width 588 height 230
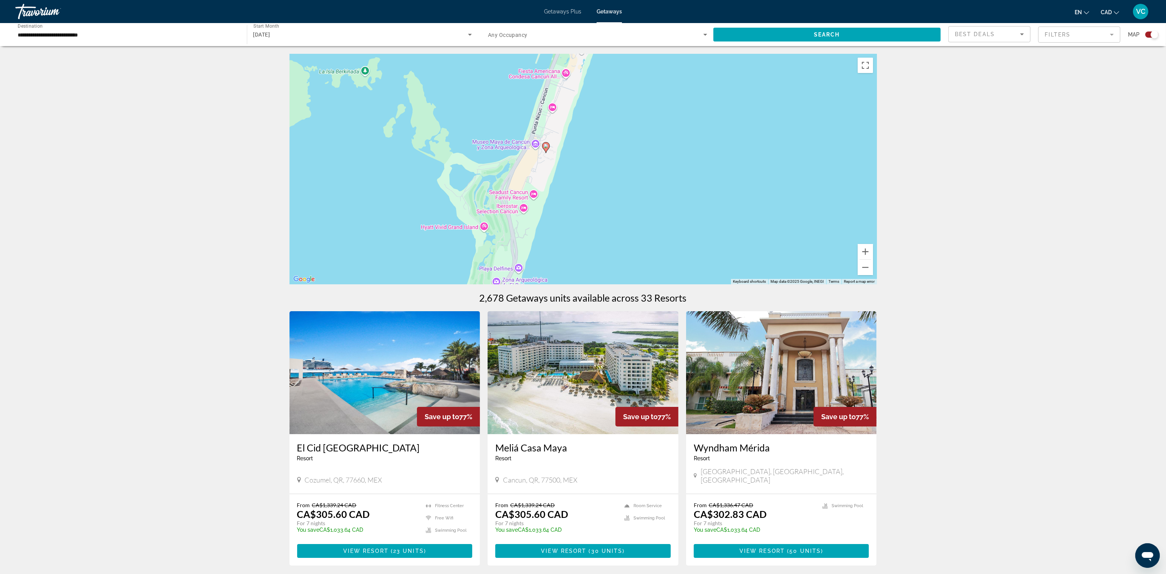
drag, startPoint x: 645, startPoint y: 76, endPoint x: 617, endPoint y: 188, distance: 114.8
click at [619, 188] on div "To activate drag with keyboard, press Alt + Enter. Once in keyboard drag state,…" at bounding box center [584, 169] width 588 height 230
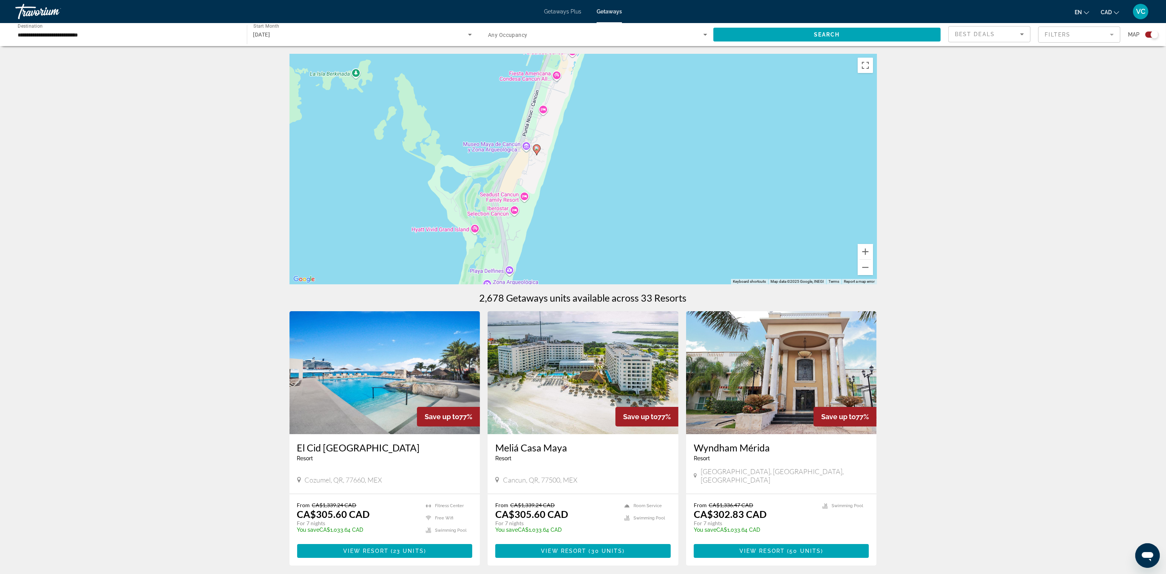
click at [538, 149] on image "Main content" at bounding box center [537, 148] width 5 height 5
type input "**********"
